Goal: Find specific page/section: Find specific page/section

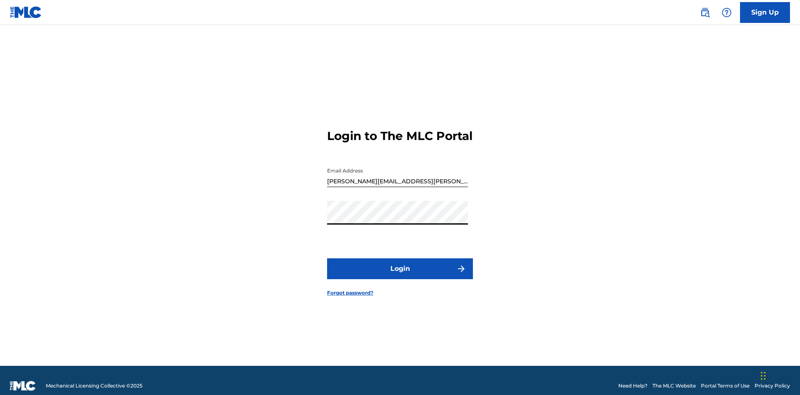
scroll to position [11, 0]
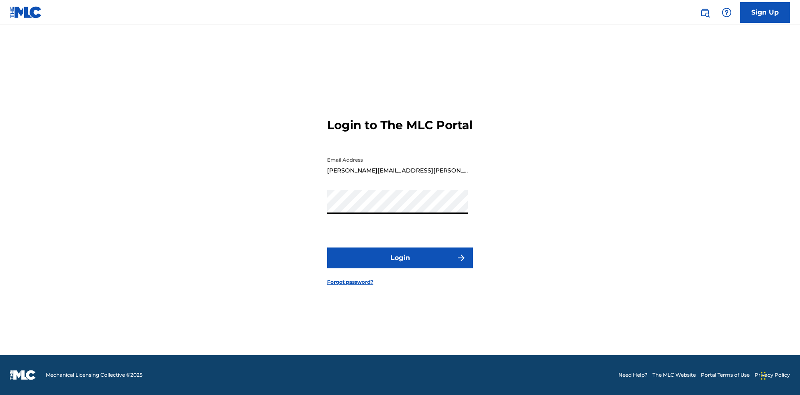
click at [400, 265] on button "Login" at bounding box center [400, 257] width 146 height 21
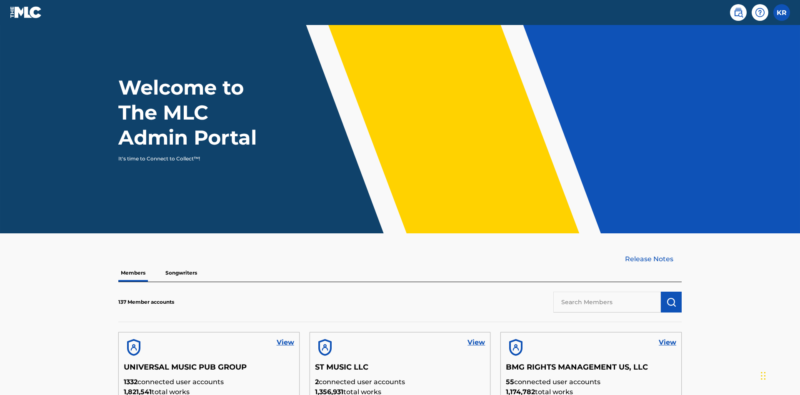
click at [607, 292] on input "text" at bounding box center [606, 302] width 107 height 21
click at [671, 297] on img "submit" at bounding box center [671, 302] width 10 height 10
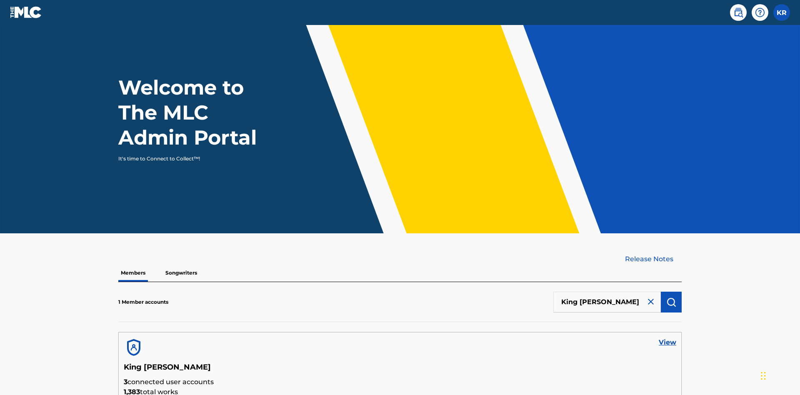
click at [667, 337] on link "View" at bounding box center [666, 342] width 17 height 10
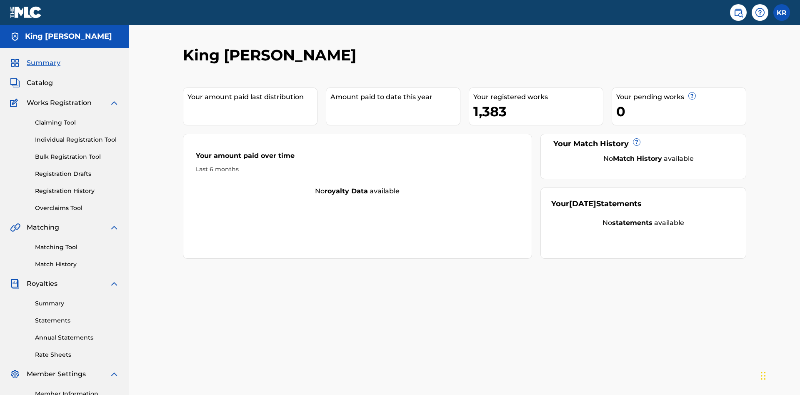
click at [40, 78] on span "Catalog" at bounding box center [40, 83] width 26 height 10
